Goal: Task Accomplishment & Management: Use online tool/utility

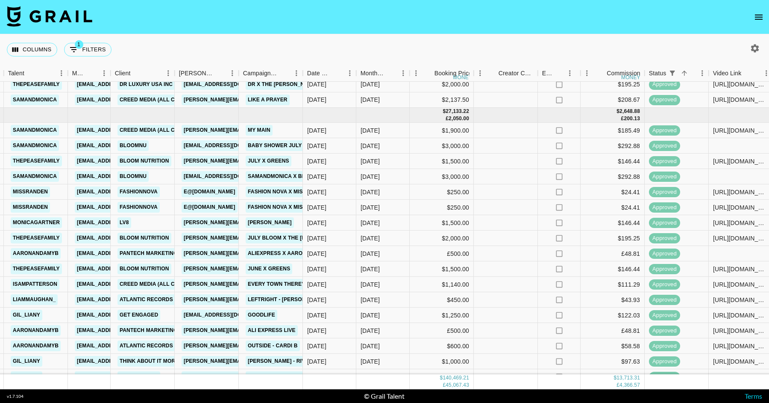
scroll to position [481, 341]
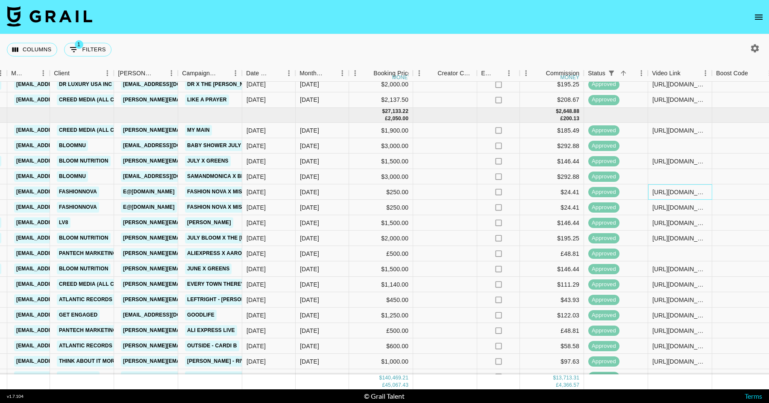
click at [682, 195] on div "[URL][DOMAIN_NAME]" at bounding box center [680, 192] width 55 height 9
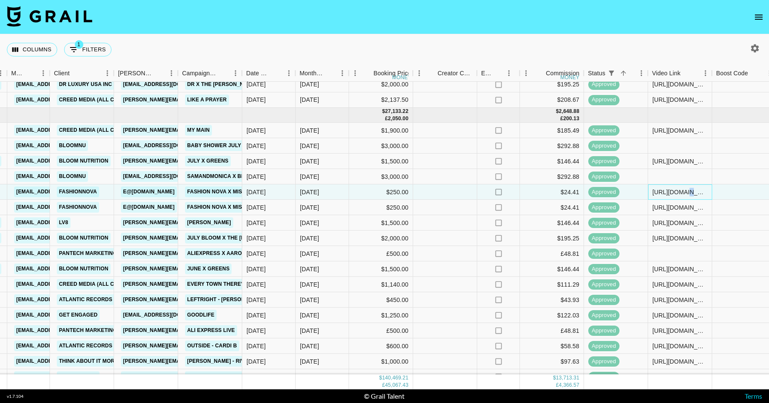
click at [682, 195] on div "[URL][DOMAIN_NAME]" at bounding box center [680, 192] width 55 height 9
click at [682, 195] on div "[URL][DOMAIN_NAME]" at bounding box center [680, 192] width 63 height 8
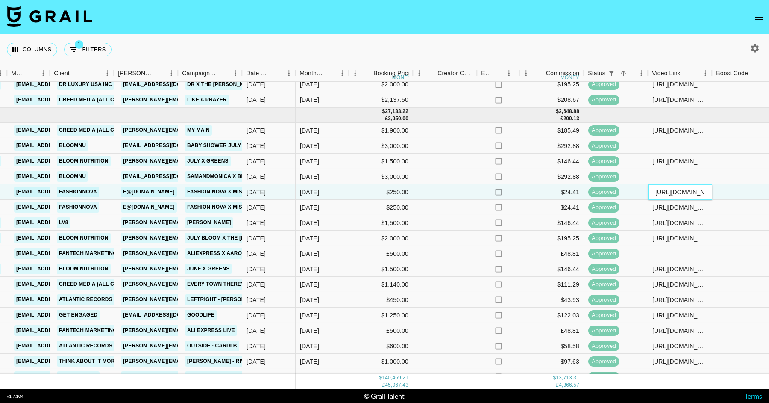
drag, startPoint x: 706, startPoint y: 191, endPoint x: 602, endPoint y: 191, distance: 104.7
click at [602, 191] on div "a3gIjVllSTylylemGvBl recSxbQvjBlZhhK7R missranden [EMAIL_ADDRESS][DOMAIN_NAME] …" at bounding box center [491, 191] width 1664 height 15
click at [438, 243] on div at bounding box center [445, 237] width 64 height 15
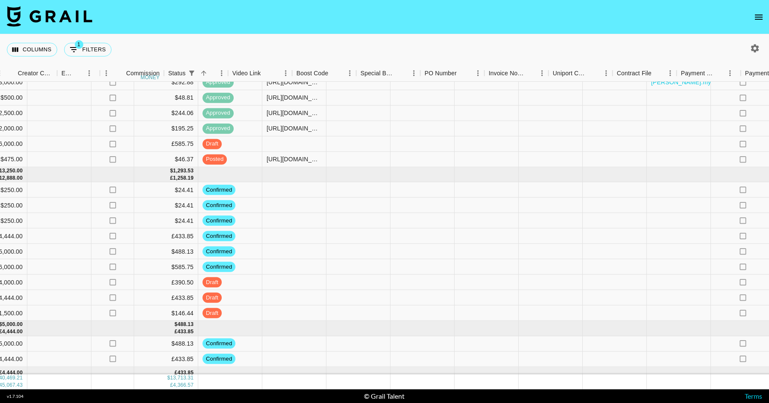
scroll to position [1605, 895]
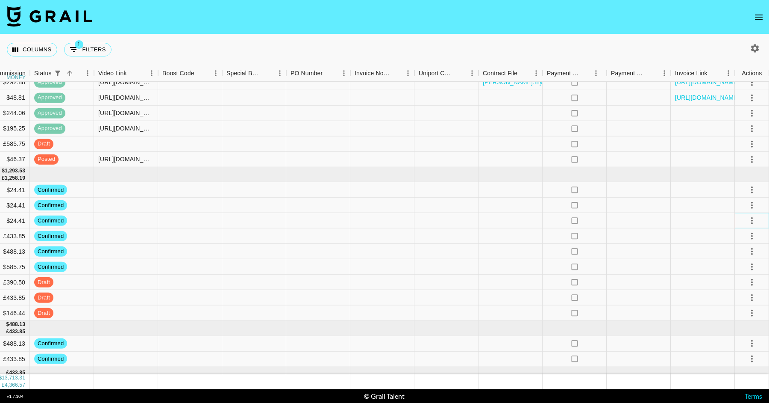
click at [755, 218] on icon "select merge strategy" at bounding box center [752, 220] width 10 height 10
click at [738, 265] on li "Draft Created" at bounding box center [742, 269] width 56 height 15
click at [463, 245] on div at bounding box center [446, 251] width 64 height 15
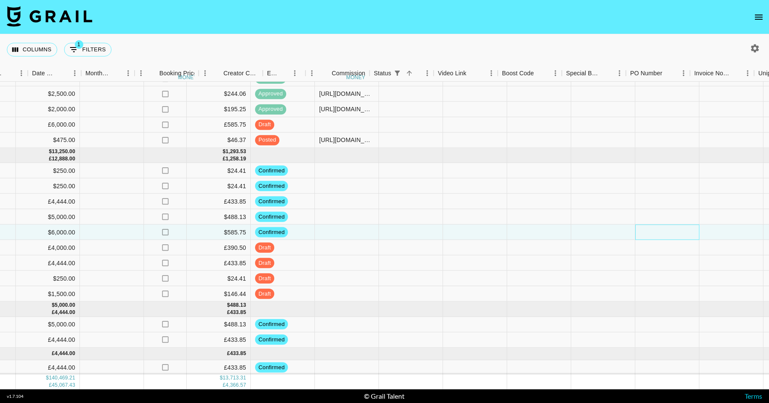
scroll to position [1624, 444]
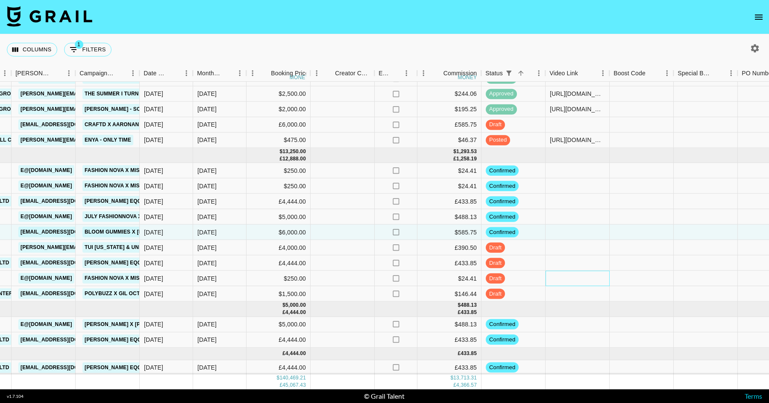
click at [570, 278] on div at bounding box center [578, 277] width 64 height 15
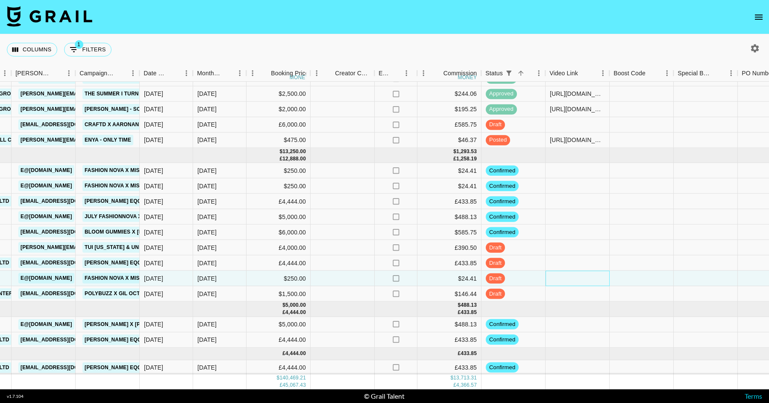
click at [570, 278] on div at bounding box center [578, 277] width 64 height 15
type input "[URL][DOMAIN_NAME]"
click at [576, 253] on div at bounding box center [578, 247] width 64 height 15
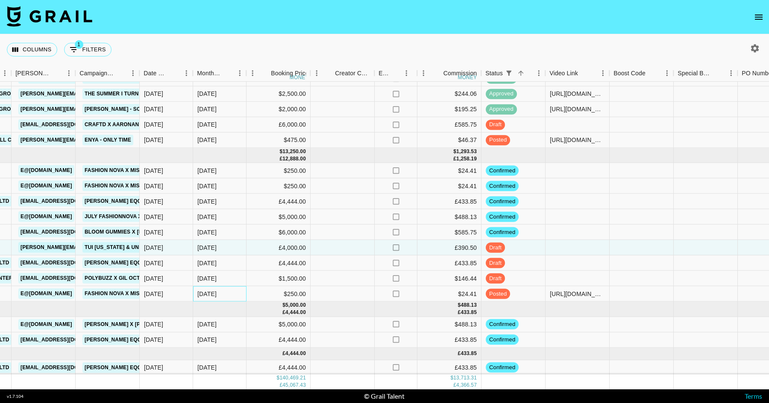
click at [232, 297] on div "[DATE]" at bounding box center [219, 293] width 53 height 15
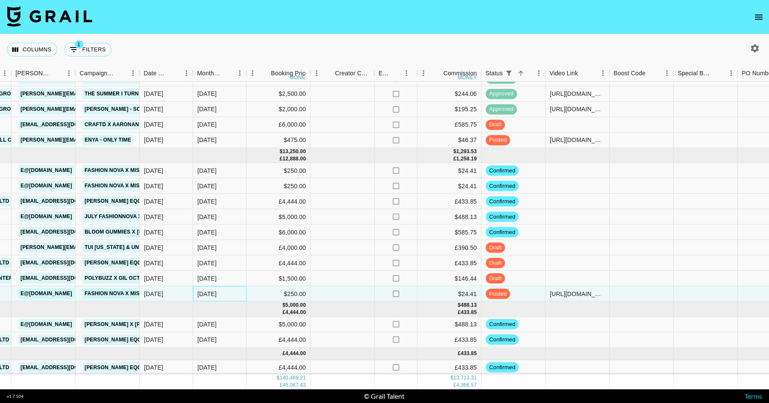
click at [232, 297] on div "[DATE]" at bounding box center [219, 293] width 53 height 15
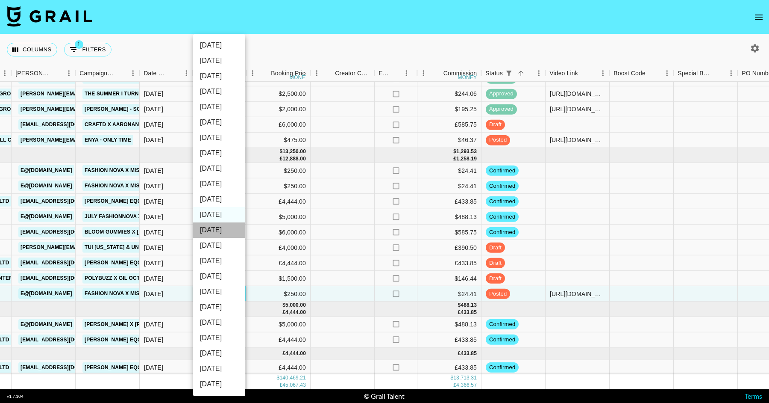
click at [220, 225] on li "[DATE]" at bounding box center [219, 229] width 52 height 15
type input "[DATE]"
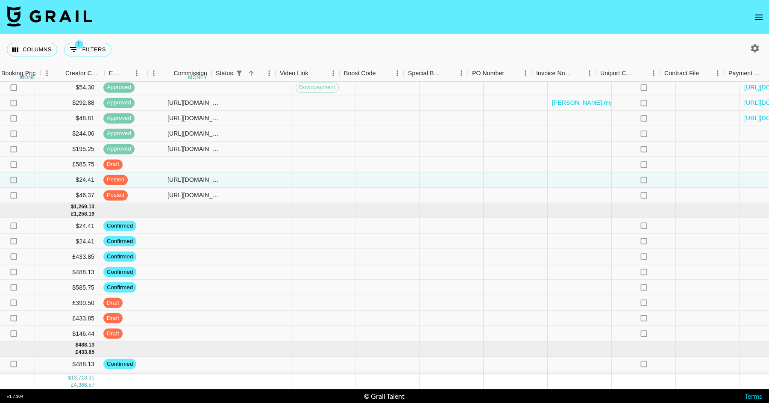
scroll to position [1584, 895]
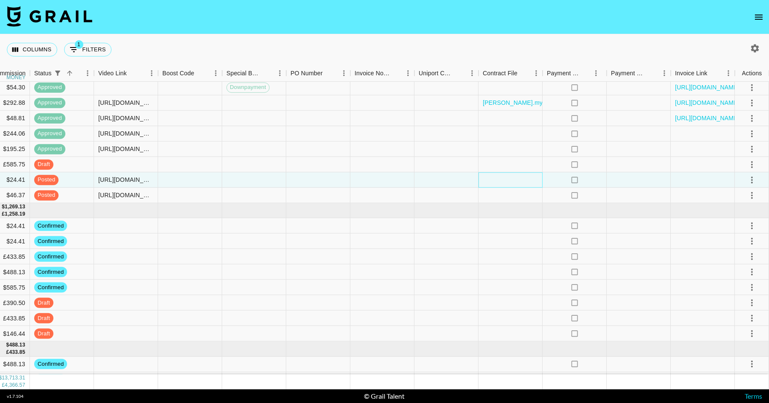
click at [525, 173] on div at bounding box center [511, 179] width 64 height 15
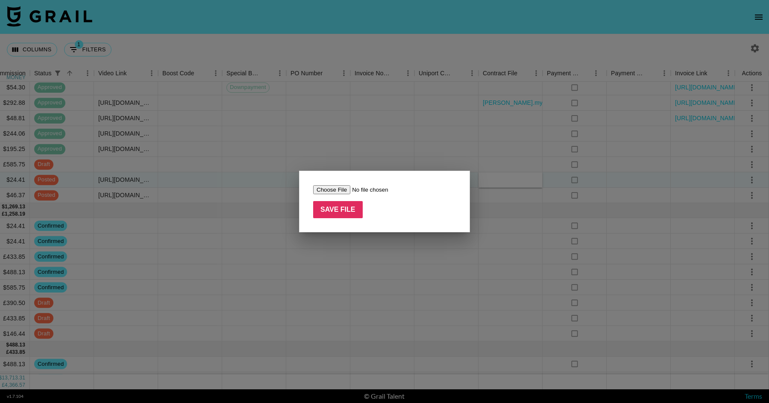
click at [323, 188] on input "file" at bounding box center [367, 189] width 108 height 9
type input "C:\fakepath\Influencer Agreement ([PERSON_NAME] and Fashion Nova) (1).pdf"
click at [338, 214] on input "Save File" at bounding box center [338, 209] width 50 height 17
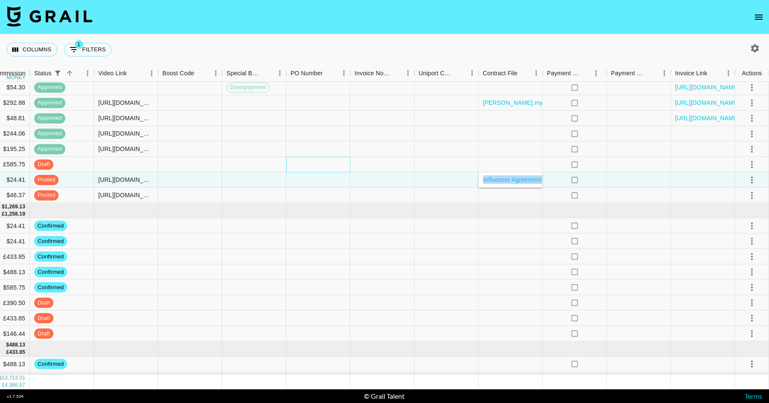
click at [331, 159] on div at bounding box center [318, 164] width 64 height 15
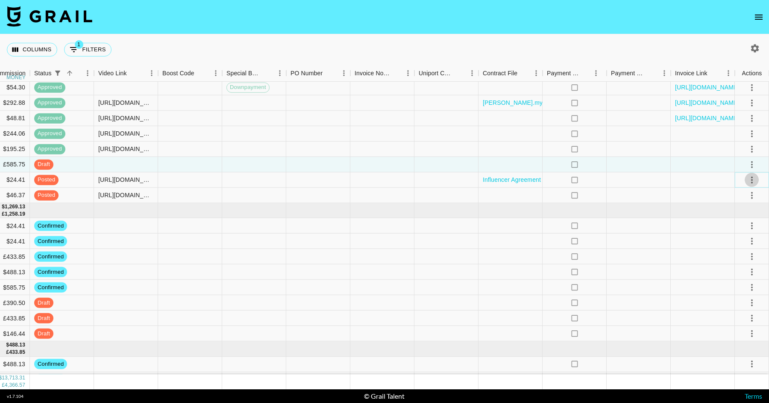
click at [748, 176] on icon "select merge strategy" at bounding box center [752, 179] width 10 height 10
click at [739, 261] on div "Approve" at bounding box center [733, 259] width 26 height 10
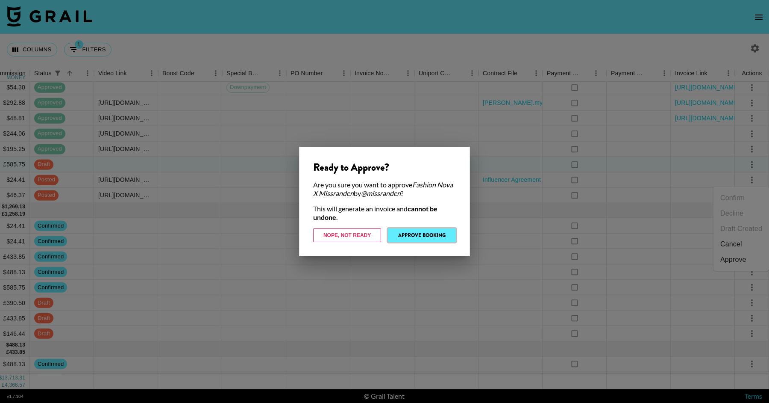
click at [423, 238] on button "Approve Booking" at bounding box center [422, 235] width 68 height 14
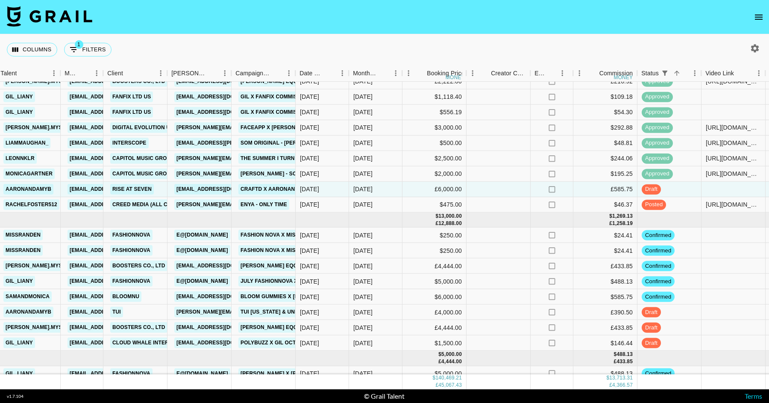
scroll to position [1625, 288]
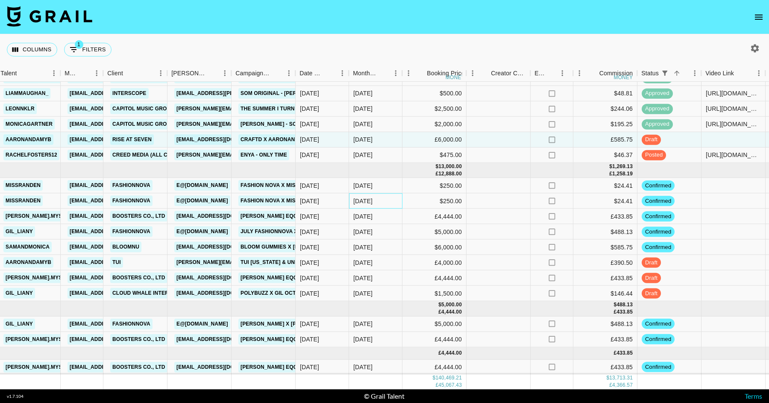
click at [401, 203] on div "[DATE]" at bounding box center [375, 200] width 53 height 15
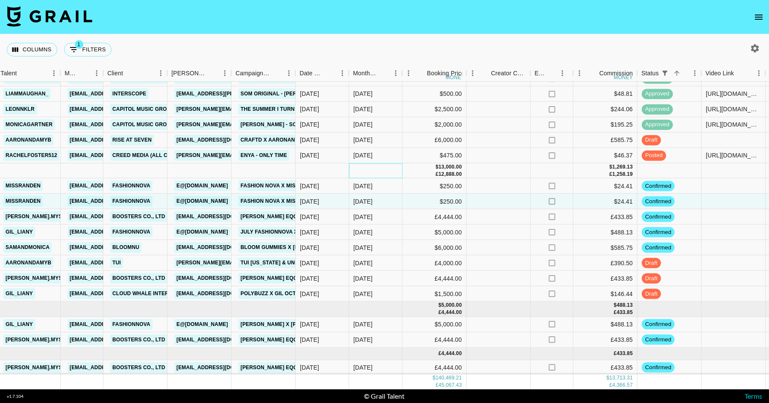
click at [397, 163] on div at bounding box center [375, 170] width 53 height 15
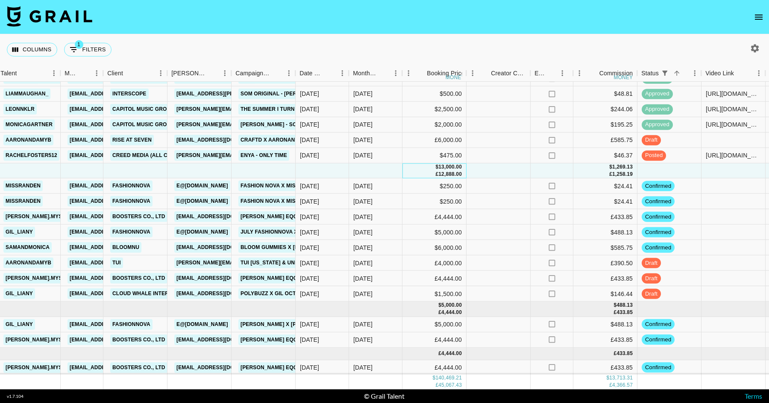
click at [406, 165] on div "$ 13,000.00 £ 12,888.00" at bounding box center [435, 170] width 64 height 15
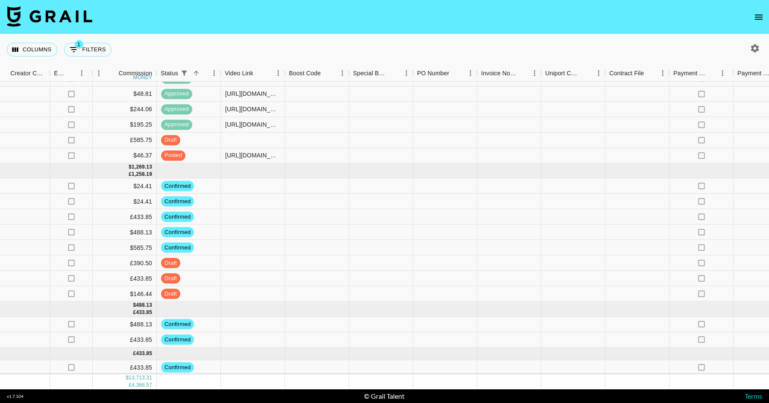
scroll to position [1624, 769]
click at [455, 162] on div at bounding box center [444, 155] width 64 height 15
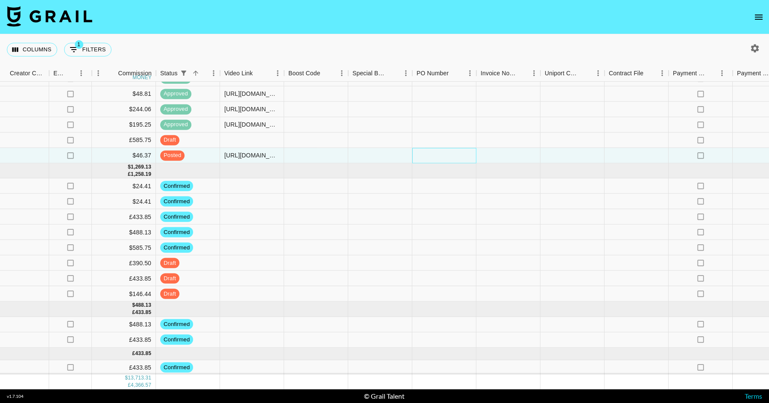
click at [455, 162] on div at bounding box center [444, 155] width 64 height 15
type input "fqPp9BQ"
click at [451, 128] on div at bounding box center [444, 124] width 64 height 15
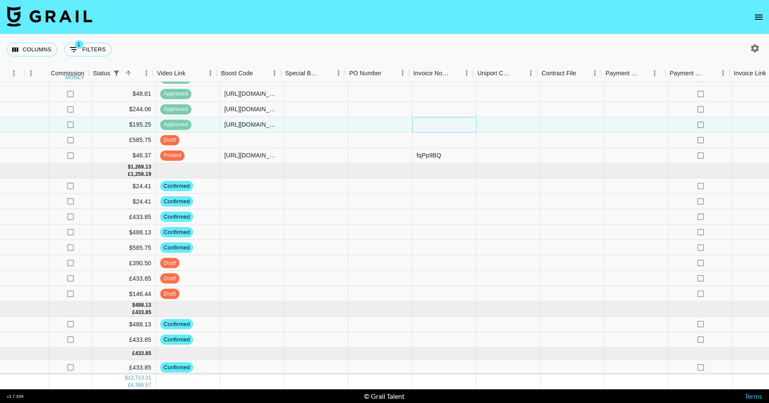
scroll to position [1624, 895]
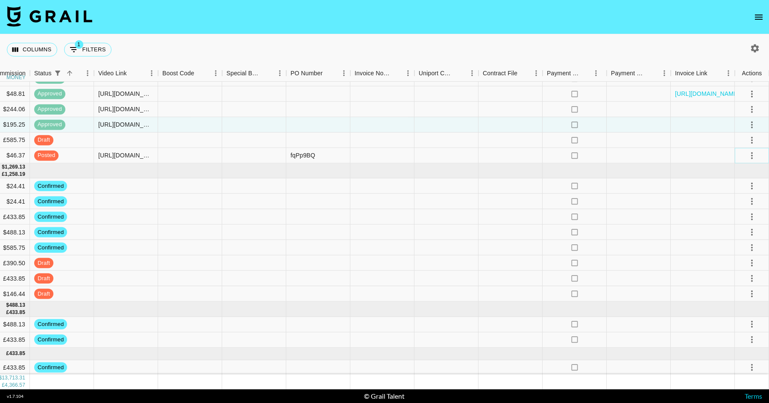
click at [749, 159] on icon "select merge strategy" at bounding box center [752, 155] width 10 height 10
click at [731, 235] on div "Approve" at bounding box center [733, 235] width 26 height 10
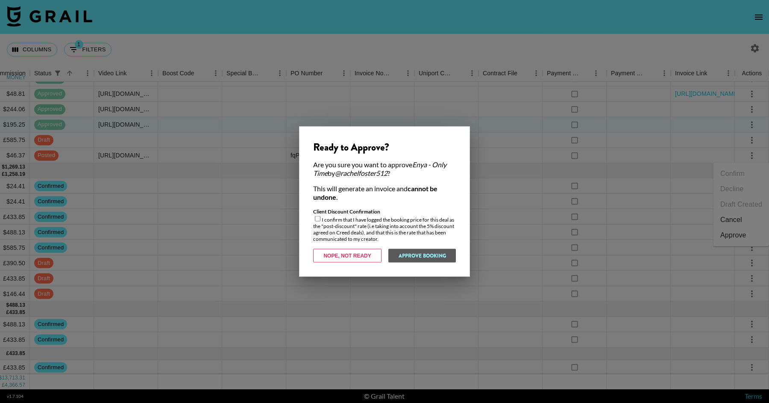
click at [319, 216] on input "checkbox" at bounding box center [318, 219] width 6 height 6
checkbox input "true"
click at [431, 256] on button "Approve Booking" at bounding box center [422, 256] width 68 height 14
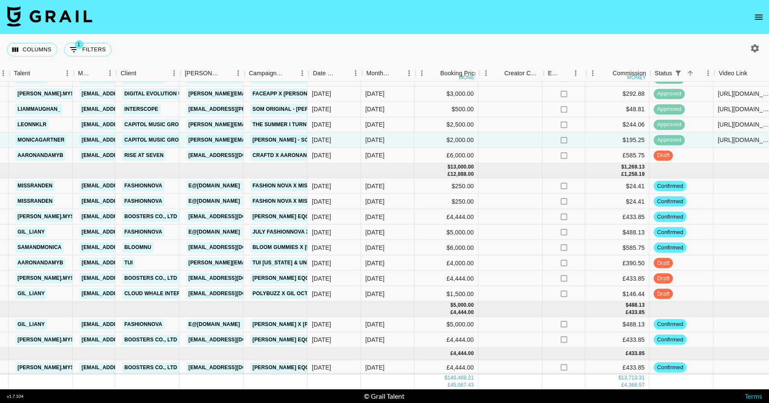
scroll to position [1624, 281]
